Goal: Use online tool/utility: Use online tool/utility

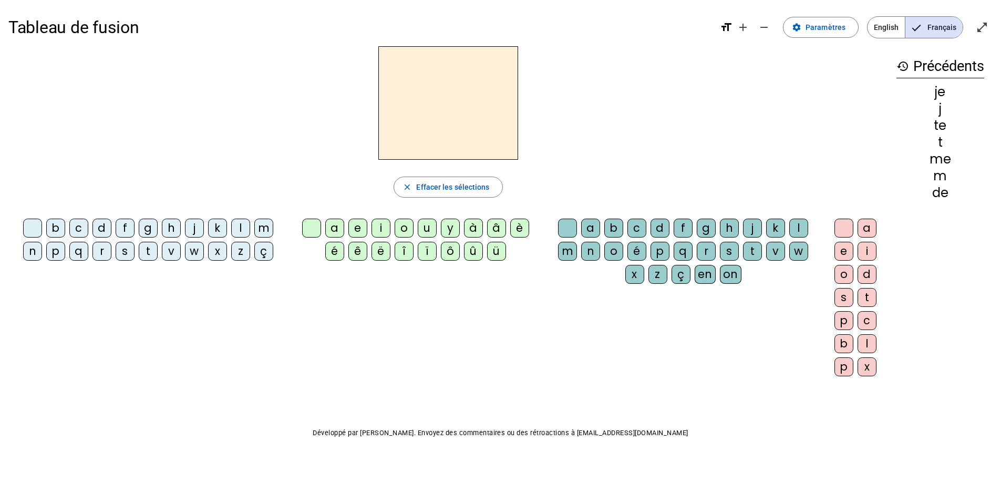
click at [263, 226] on div "m" at bounding box center [263, 228] width 19 height 19
click at [335, 224] on div "a" at bounding box center [334, 228] width 19 height 19
click at [794, 227] on div "l" at bounding box center [798, 228] width 19 height 19
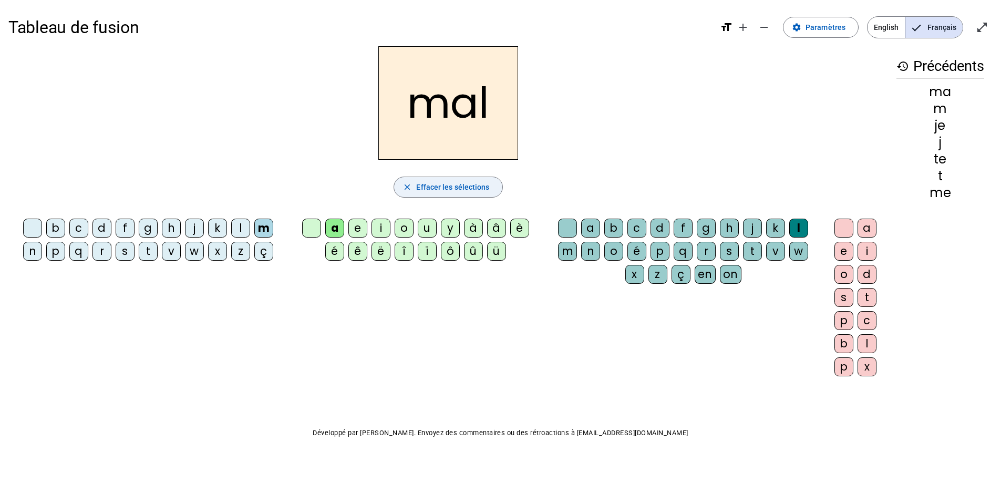
click at [428, 192] on span "Effacer les sélections" at bounding box center [452, 187] width 73 height 13
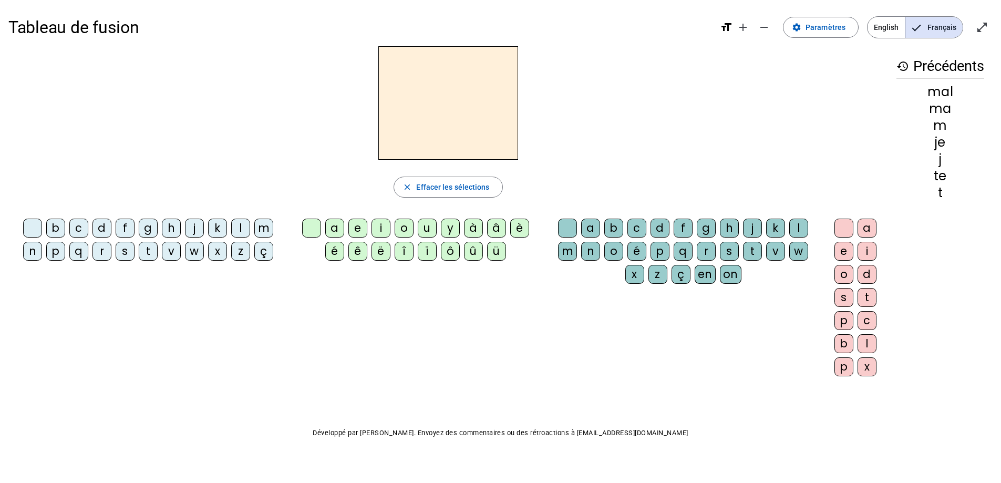
click at [263, 221] on div "m" at bounding box center [263, 228] width 19 height 19
click at [372, 224] on div "i" at bounding box center [380, 228] width 19 height 19
click at [794, 223] on div "l" at bounding box center [798, 228] width 19 height 19
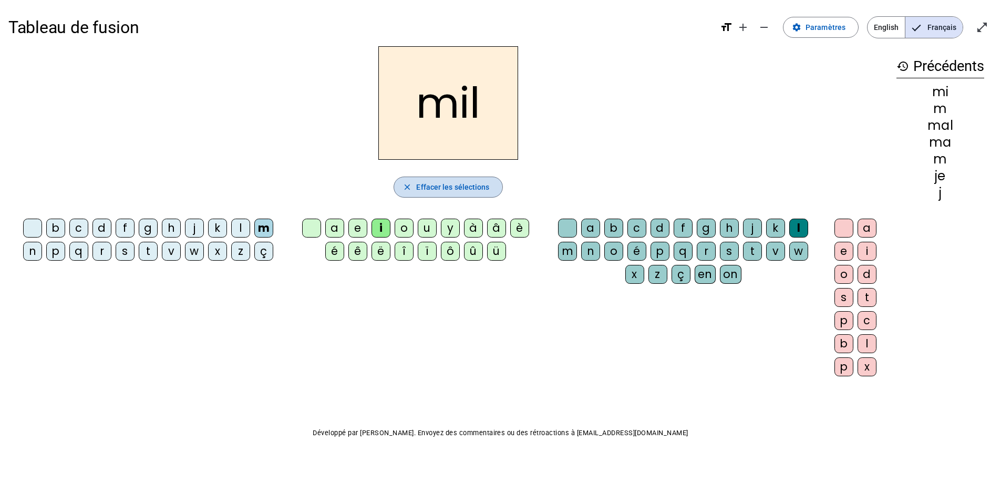
click at [428, 185] on span "Effacer les sélections" at bounding box center [452, 187] width 73 height 13
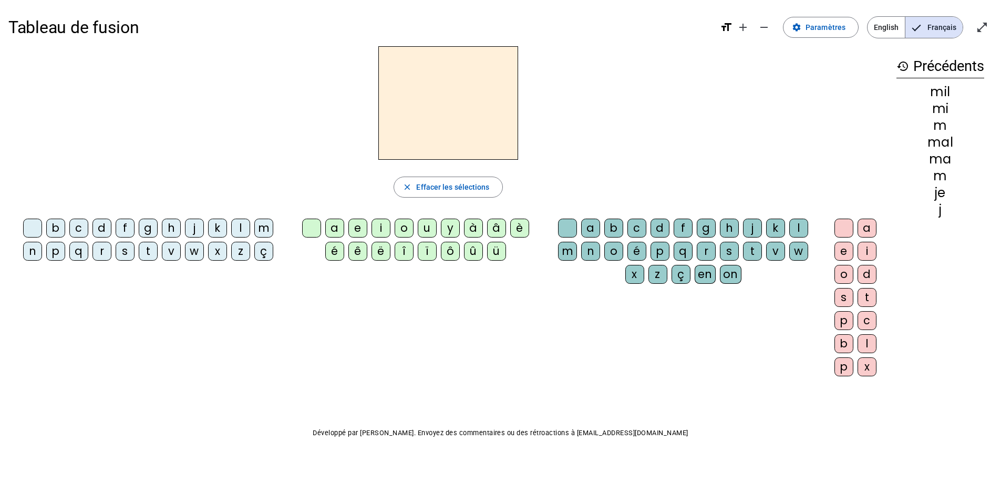
click at [120, 251] on div "s" at bounding box center [125, 251] width 19 height 19
click at [391, 236] on letter-bubble "i" at bounding box center [382, 230] width 23 height 23
click at [800, 227] on div "l" at bounding box center [798, 228] width 19 height 19
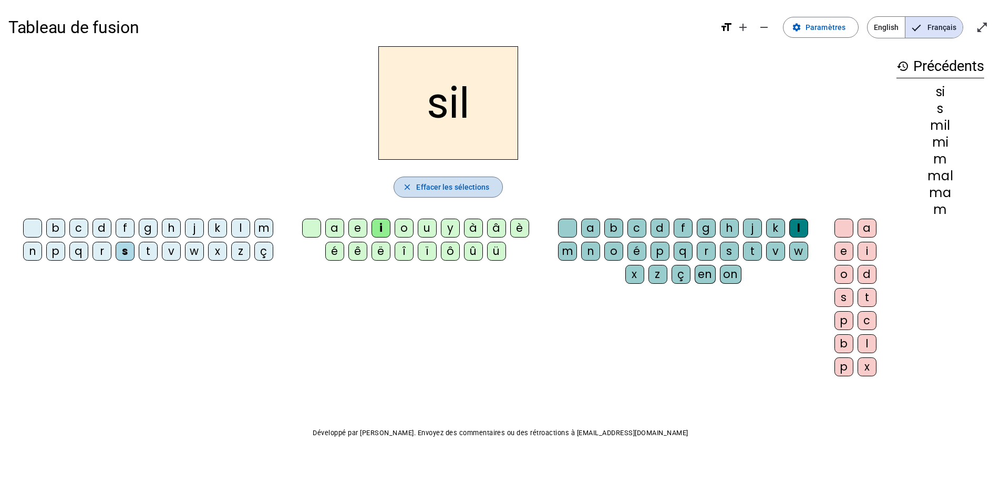
click at [449, 183] on span "Effacer les sélections" at bounding box center [452, 187] width 73 height 13
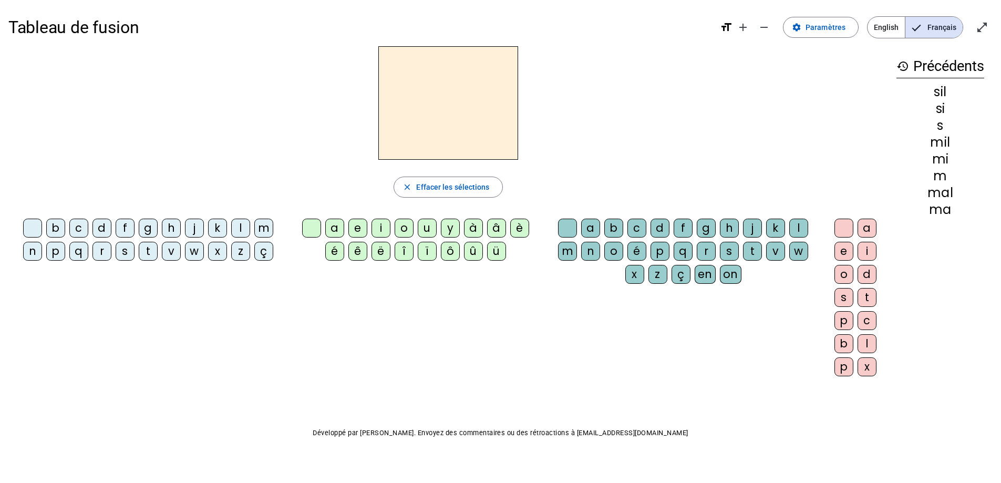
drag, startPoint x: 132, startPoint y: 251, endPoint x: 140, endPoint y: 252, distance: 7.9
click at [132, 251] on div "s" at bounding box center [125, 251] width 19 height 19
click at [376, 226] on div "i" at bounding box center [380, 228] width 19 height 19
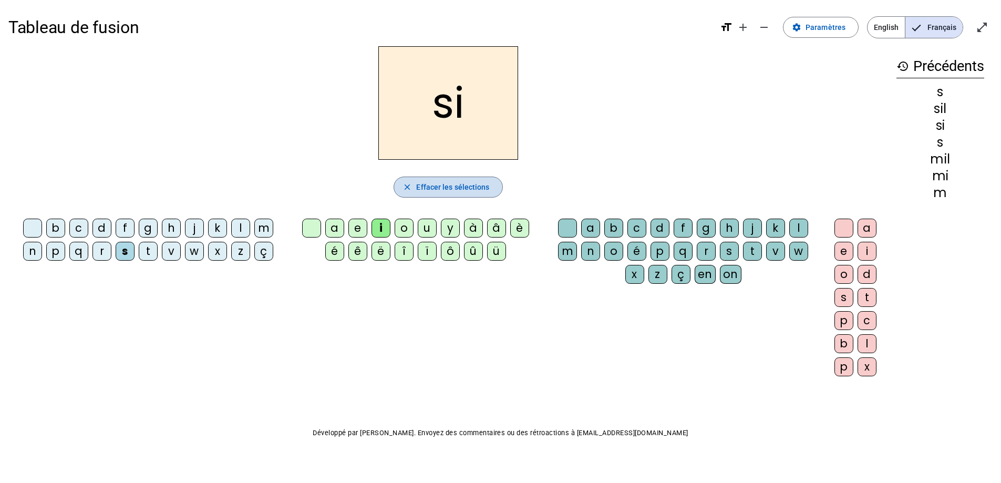
click at [448, 188] on span "Effacer les sélections" at bounding box center [452, 187] width 73 height 13
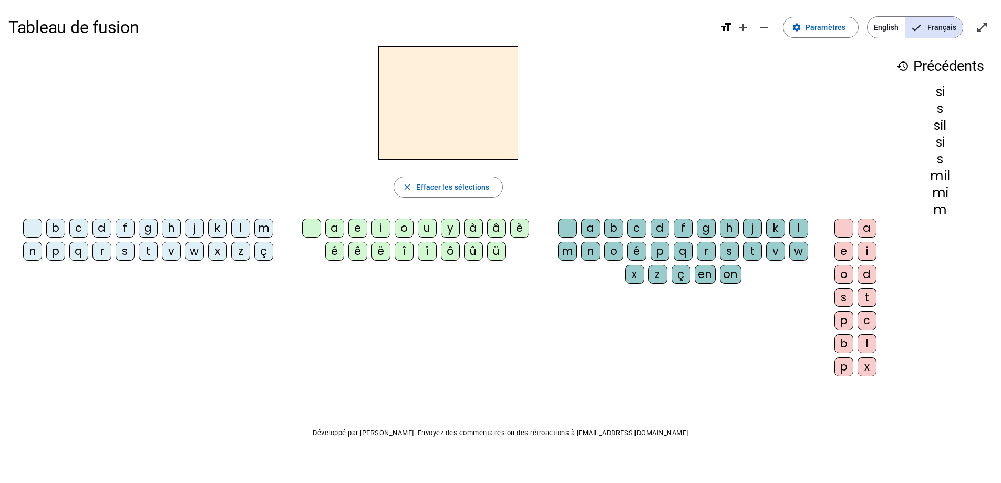
click at [118, 251] on div "s" at bounding box center [125, 251] width 19 height 19
click at [332, 225] on div "a" at bounding box center [334, 228] width 19 height 19
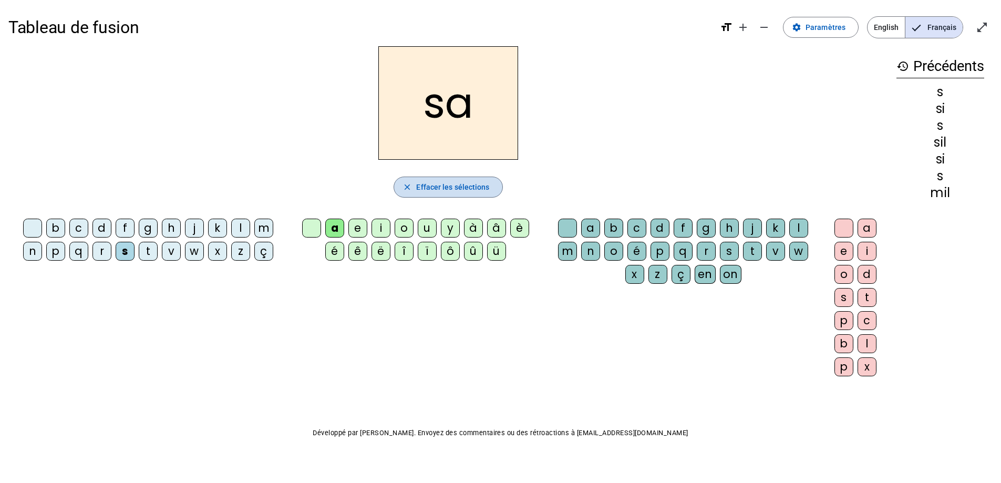
click at [456, 182] on span "Effacer les sélections" at bounding box center [452, 187] width 73 height 13
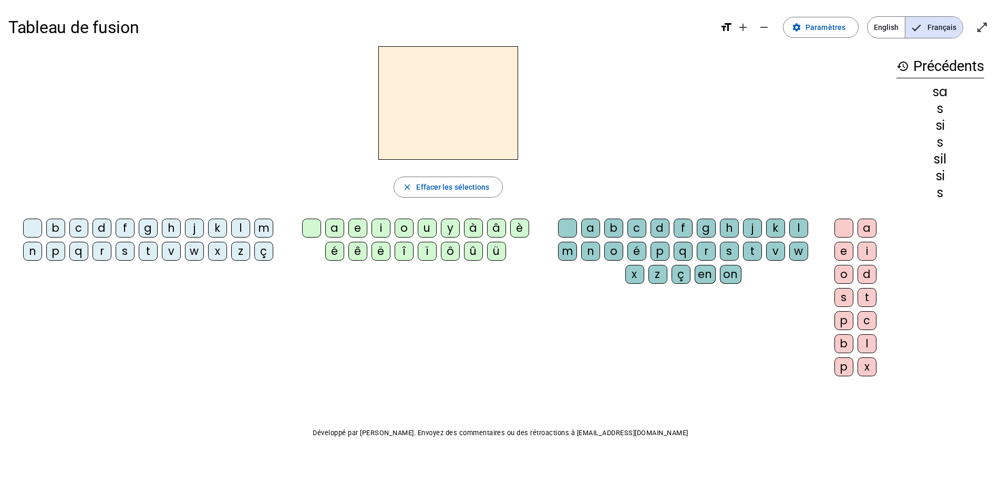
click at [119, 249] on div "s" at bounding box center [125, 251] width 19 height 19
click at [432, 225] on div "u" at bounding box center [427, 228] width 19 height 19
click at [450, 187] on span "Effacer les sélections" at bounding box center [452, 187] width 73 height 13
drag, startPoint x: 99, startPoint y: 225, endPoint x: 109, endPoint y: 229, distance: 10.8
click at [99, 225] on div "d" at bounding box center [101, 228] width 19 height 19
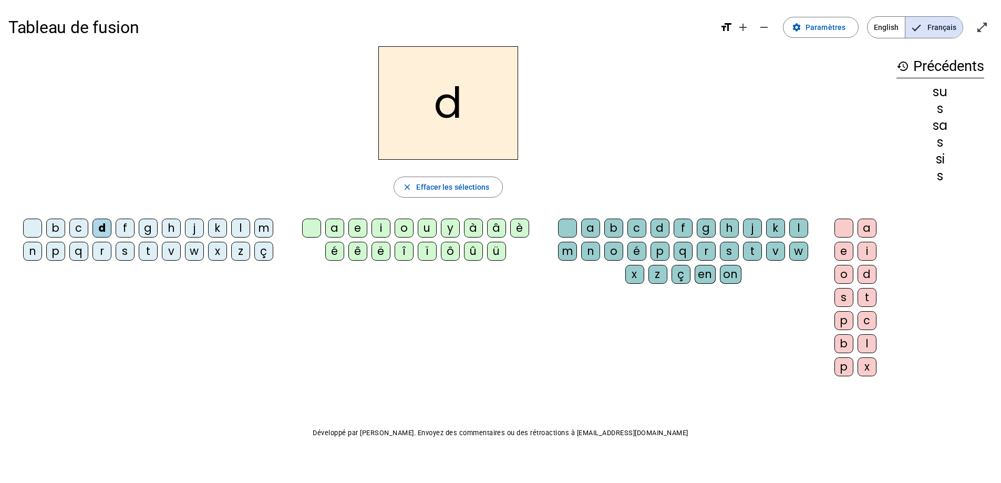
click at [429, 224] on div "u" at bounding box center [427, 228] width 19 height 19
click at [439, 191] on span "Effacer les sélections" at bounding box center [452, 187] width 73 height 13
drag, startPoint x: 122, startPoint y: 239, endPoint x: 110, endPoint y: 243, distance: 12.3
click at [115, 242] on div "b c d f g h j k l m n p q r s t v w x z ç" at bounding box center [150, 242] width 275 height 46
click at [412, 186] on span "button" at bounding box center [448, 186] width 108 height 25
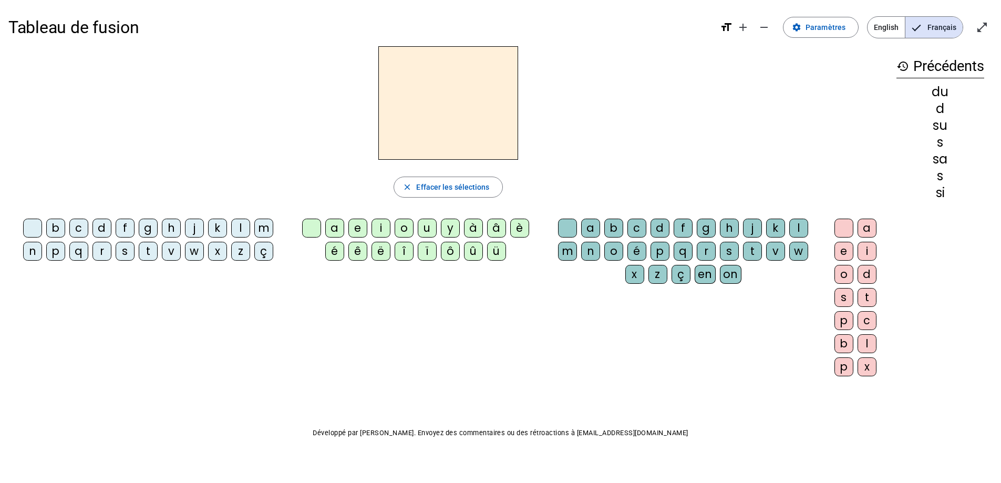
click at [125, 248] on div "s" at bounding box center [125, 251] width 19 height 19
click at [421, 231] on div "u" at bounding box center [427, 228] width 19 height 19
click at [443, 190] on span "Effacer les sélections" at bounding box center [452, 187] width 73 height 13
click at [123, 249] on div "s" at bounding box center [125, 251] width 19 height 19
click at [422, 226] on div "u" at bounding box center [427, 228] width 19 height 19
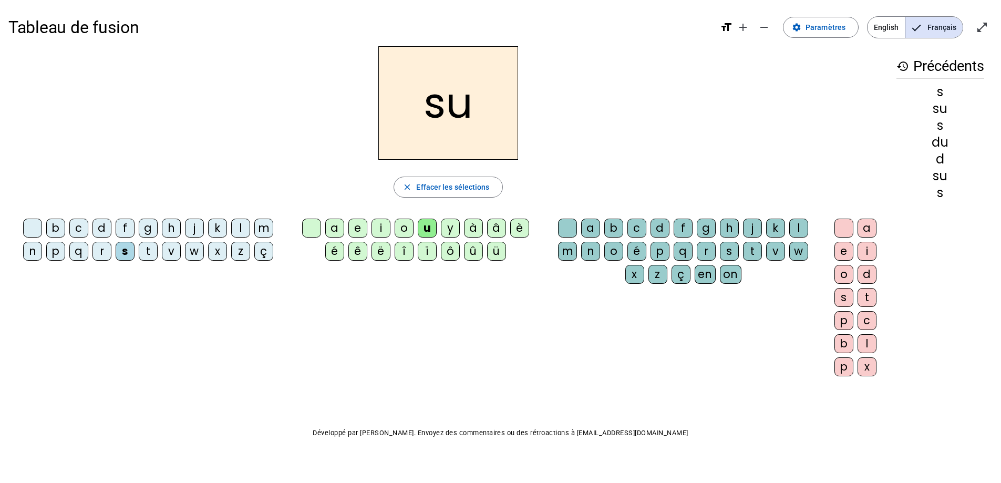
click at [699, 252] on div "r" at bounding box center [705, 251] width 19 height 19
click at [465, 185] on span "Effacer les sélections" at bounding box center [452, 187] width 73 height 13
click at [269, 228] on div "m" at bounding box center [263, 228] width 19 height 19
click at [426, 225] on div "u" at bounding box center [427, 228] width 19 height 19
click at [707, 250] on div "r" at bounding box center [705, 251] width 19 height 19
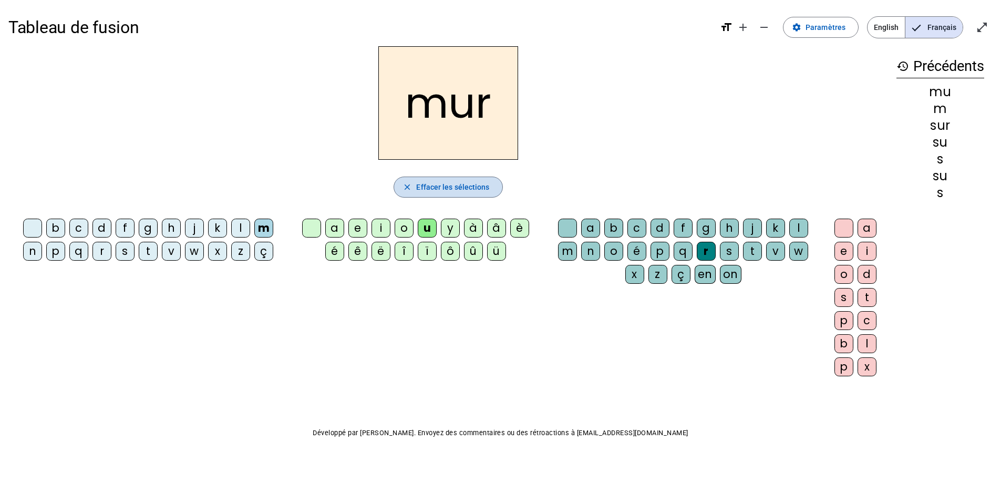
click at [431, 184] on span "Effacer les sélections" at bounding box center [452, 187] width 73 height 13
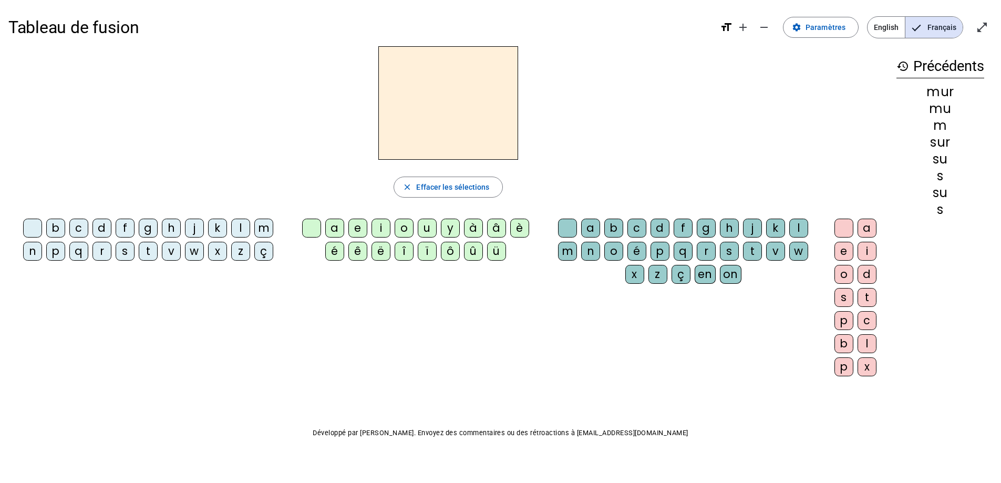
click at [96, 228] on div "d" at bounding box center [101, 228] width 19 height 19
click at [424, 227] on div "u" at bounding box center [427, 228] width 19 height 19
click at [702, 247] on div "r" at bounding box center [705, 251] width 19 height 19
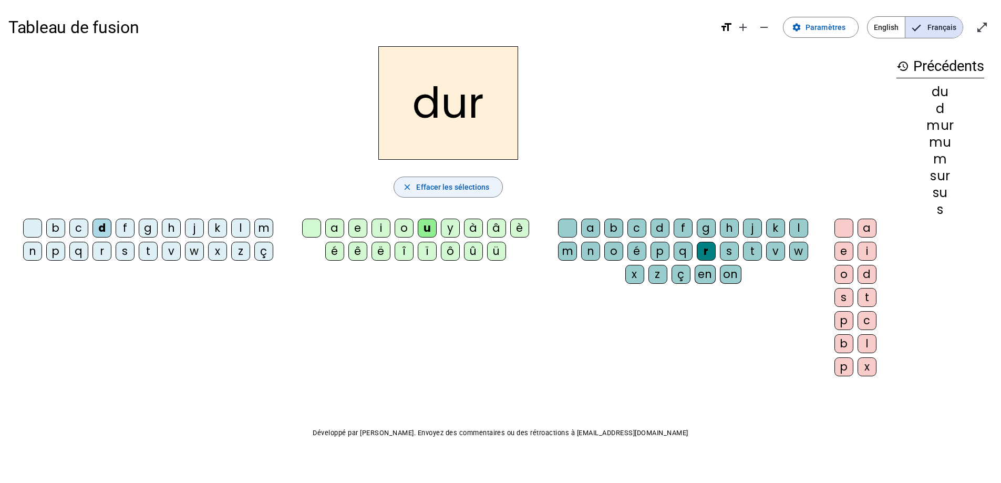
click at [426, 184] on span "Effacer les sélections" at bounding box center [452, 187] width 73 height 13
